Goal: Information Seeking & Learning: Find specific fact

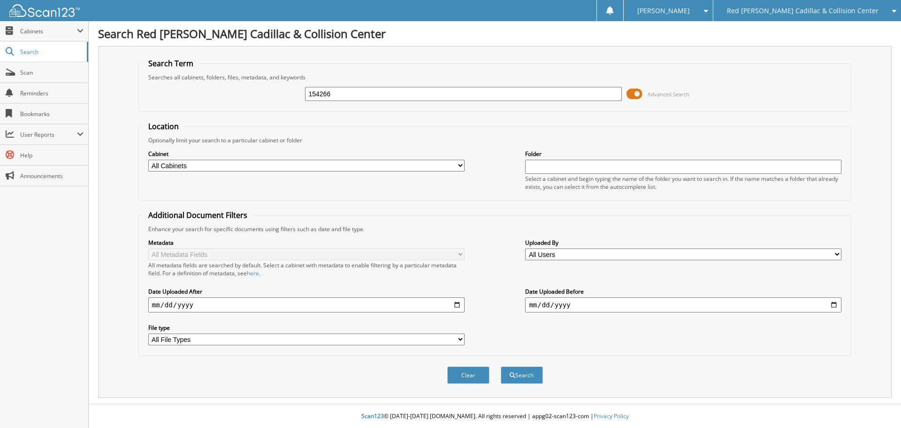
type input "154266"
click at [501, 366] on button "Search" at bounding box center [522, 374] width 42 height 17
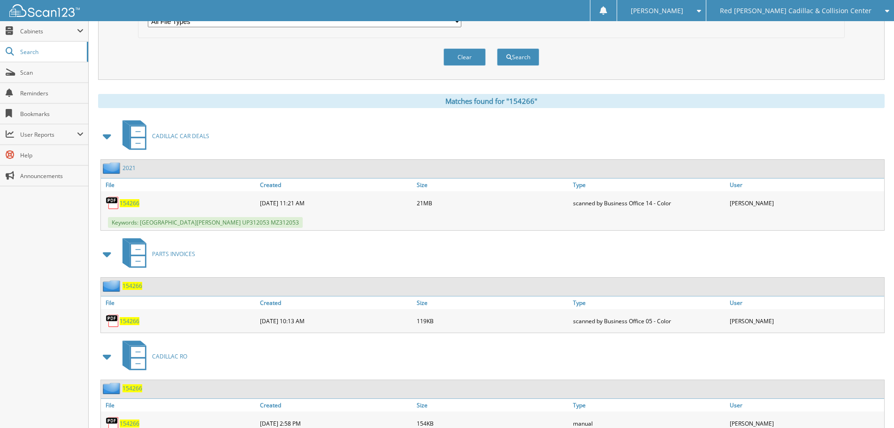
scroll to position [235, 0]
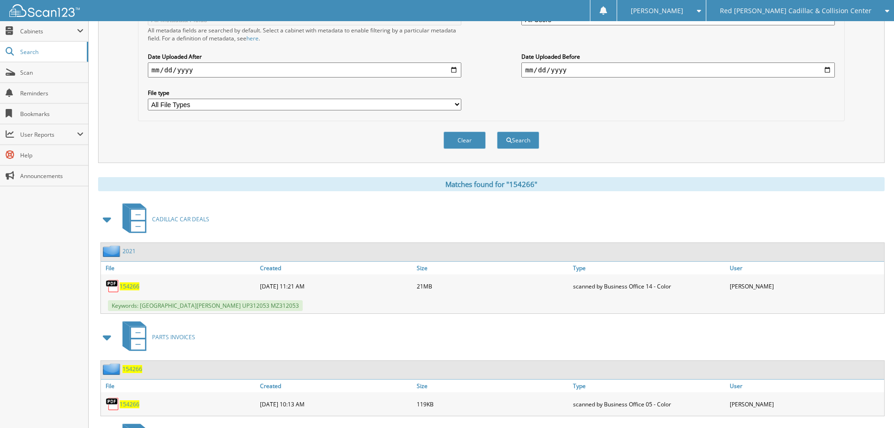
click at [133, 285] on span "154266" at bounding box center [130, 286] width 20 height 8
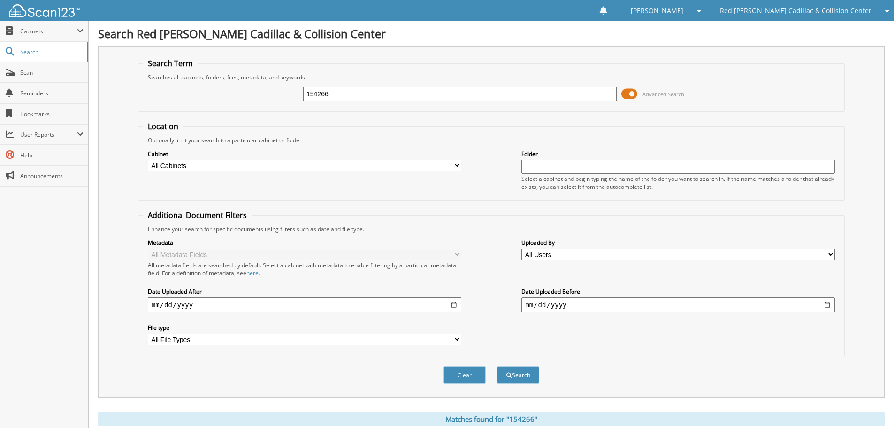
click at [160, 77] on div "Searches all cabinets, folders, files, metadata, and keywords" at bounding box center [491, 77] width 697 height 8
click at [380, 95] on input "154266" at bounding box center [460, 94] width 314 height 14
type input "mz312053"
click at [497, 366] on button "Search" at bounding box center [518, 374] width 42 height 17
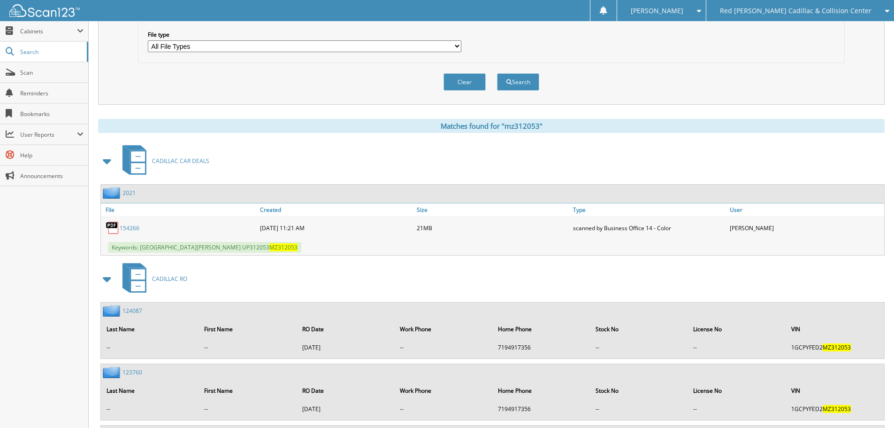
scroll to position [441, 0]
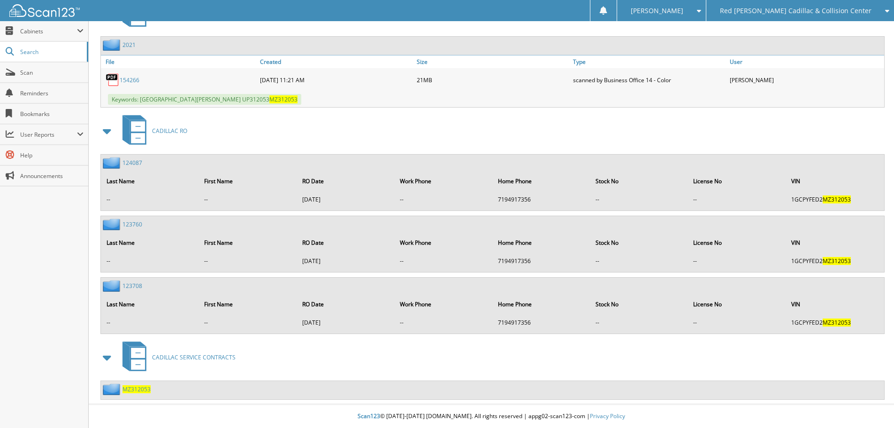
click at [138, 387] on span "MZ312053" at bounding box center [137, 389] width 28 height 8
